Goal: Navigation & Orientation: Understand site structure

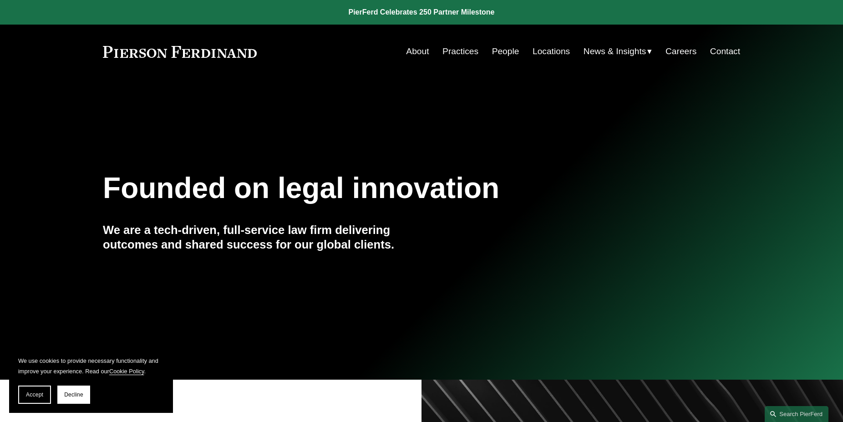
click at [494, 52] on link "People" at bounding box center [505, 51] width 27 height 17
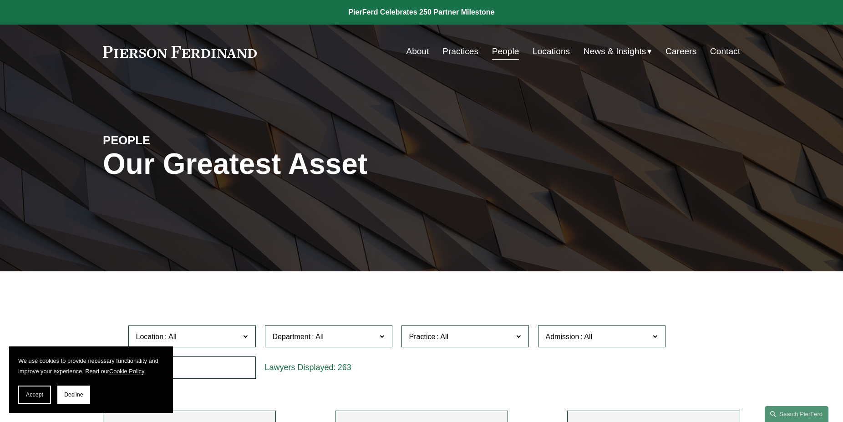
click at [452, 52] on link "Practices" at bounding box center [461, 51] width 36 height 17
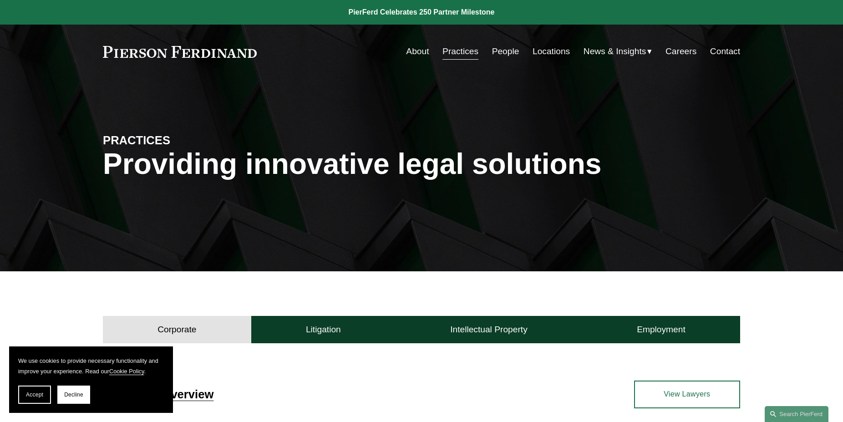
click at [546, 52] on link "Locations" at bounding box center [551, 51] width 37 height 17
